Goal: Find specific page/section

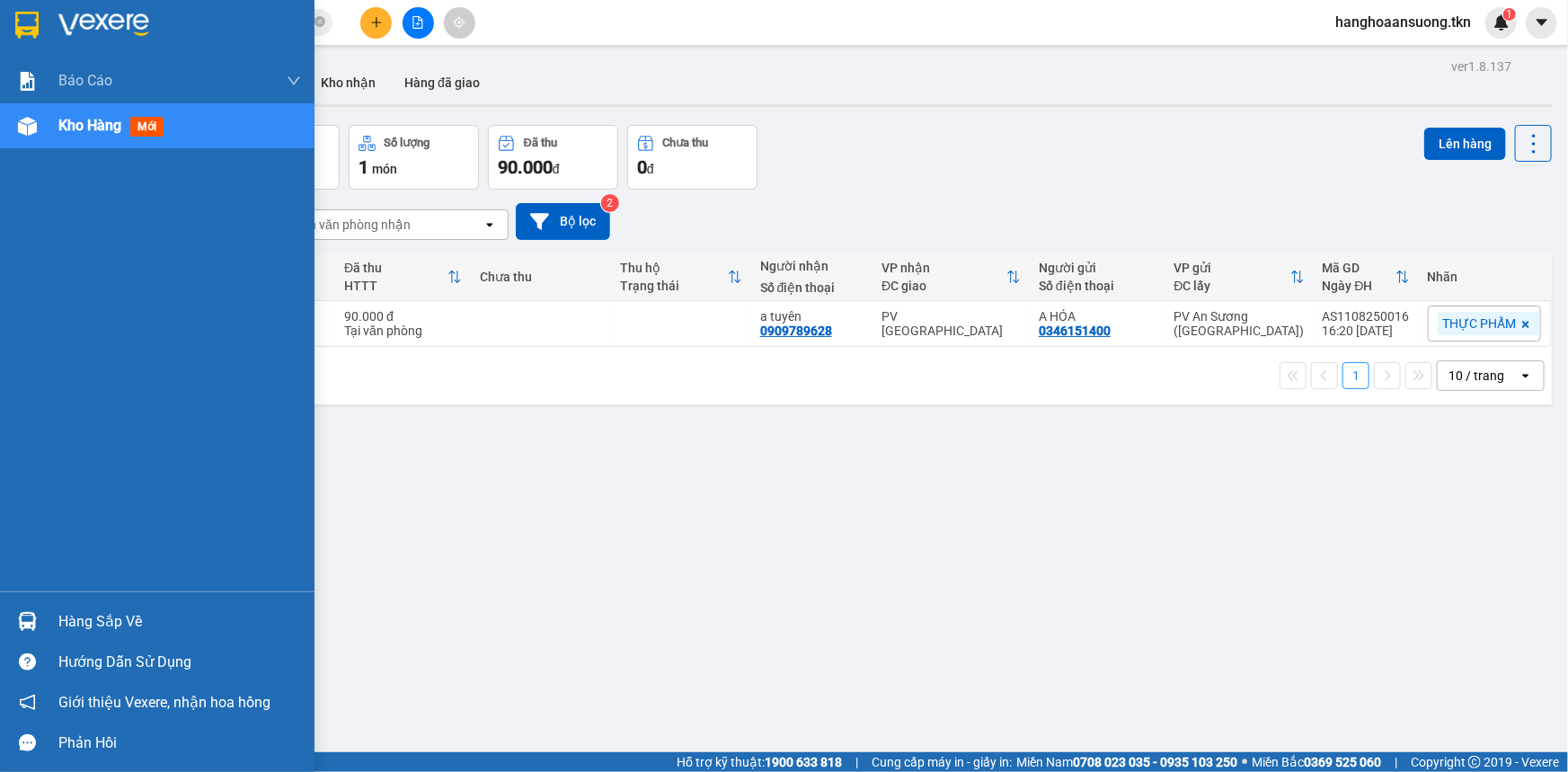
click at [17, 24] on img at bounding box center [27, 25] width 24 height 27
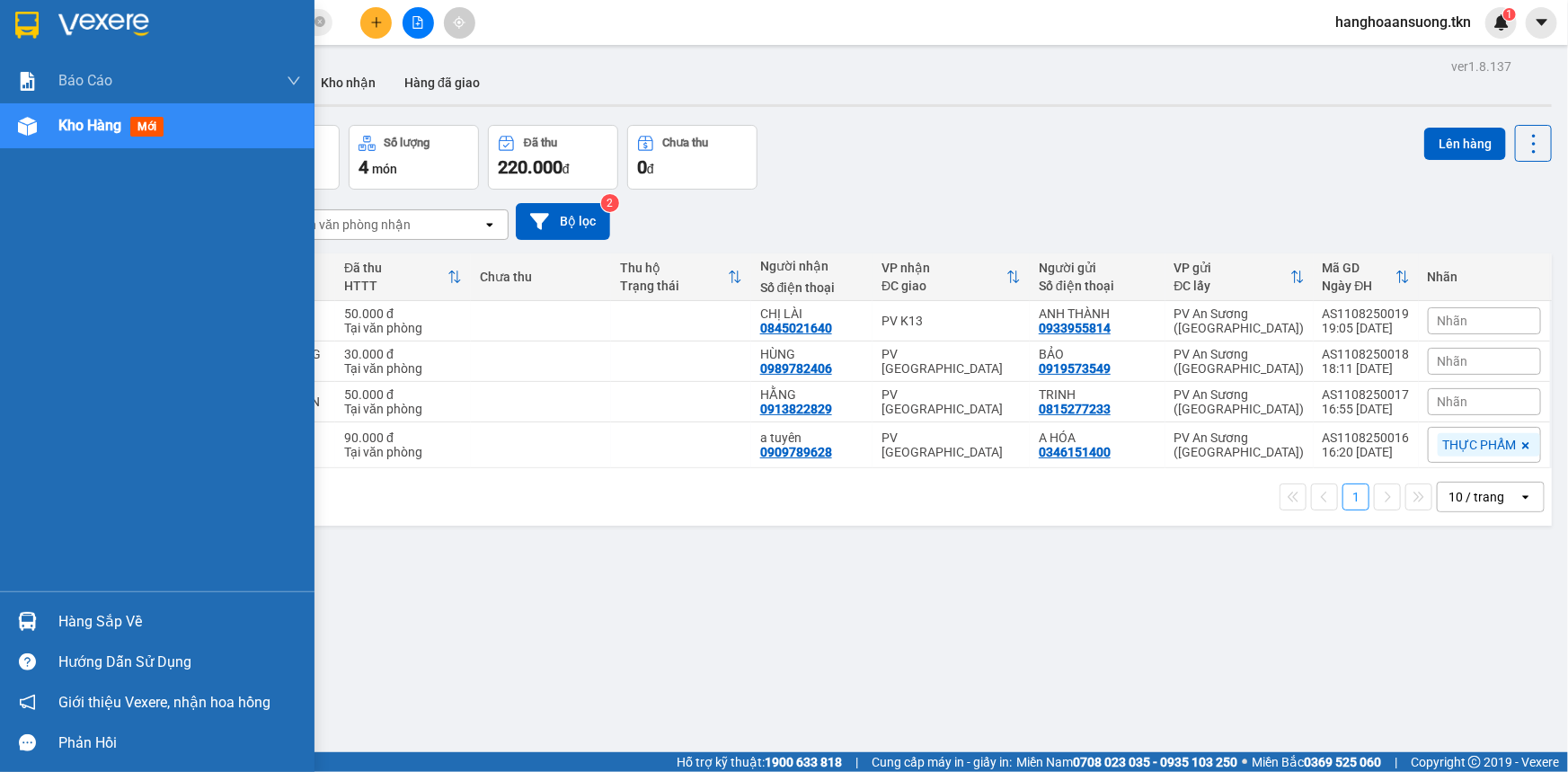
click at [36, 27] on img at bounding box center [27, 25] width 24 height 27
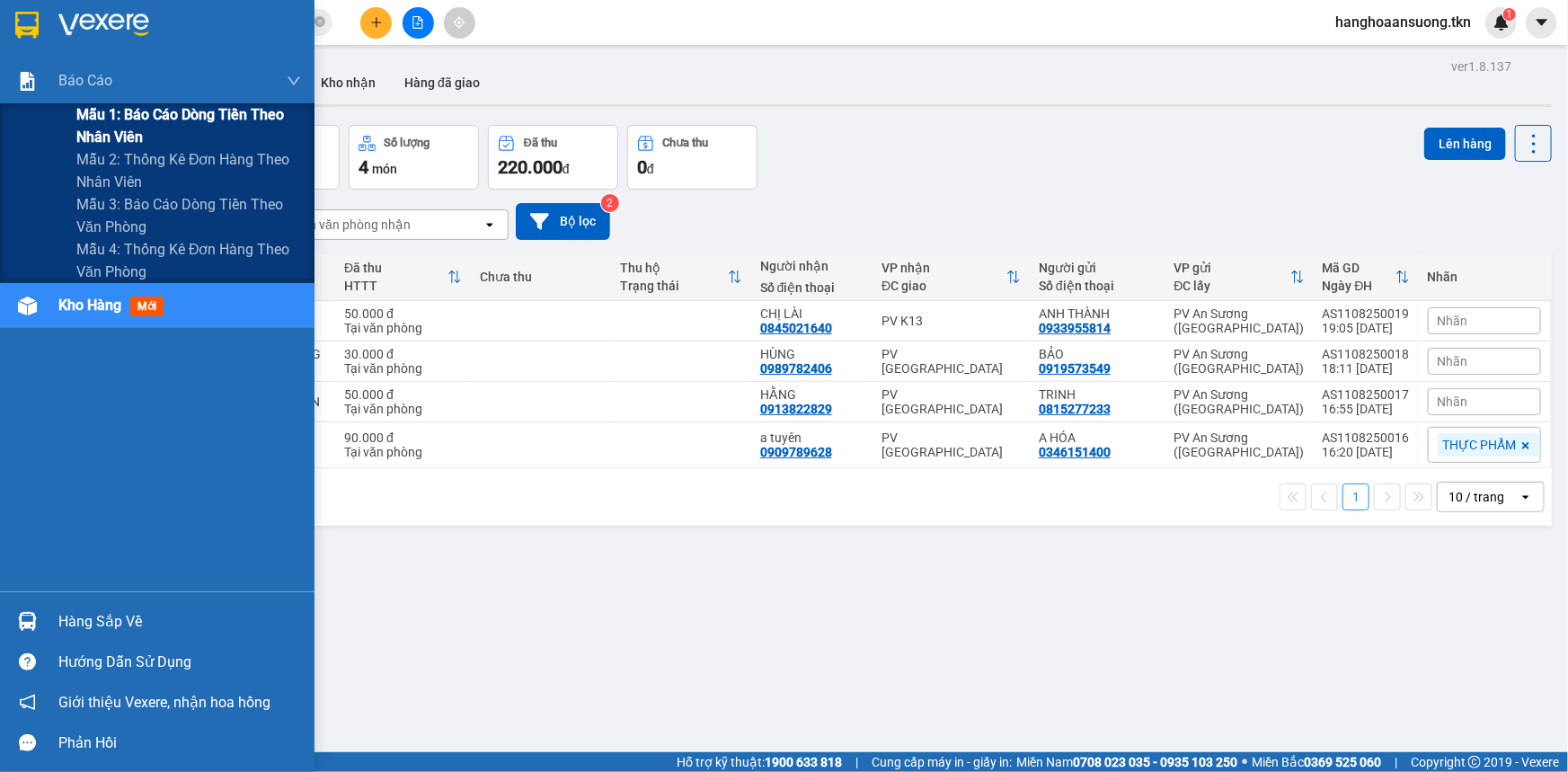
click at [81, 119] on span "Mẫu 1: Báo cáo dòng tiền theo nhân viên" at bounding box center [188, 126] width 225 height 45
